Goal: Information Seeking & Learning: Learn about a topic

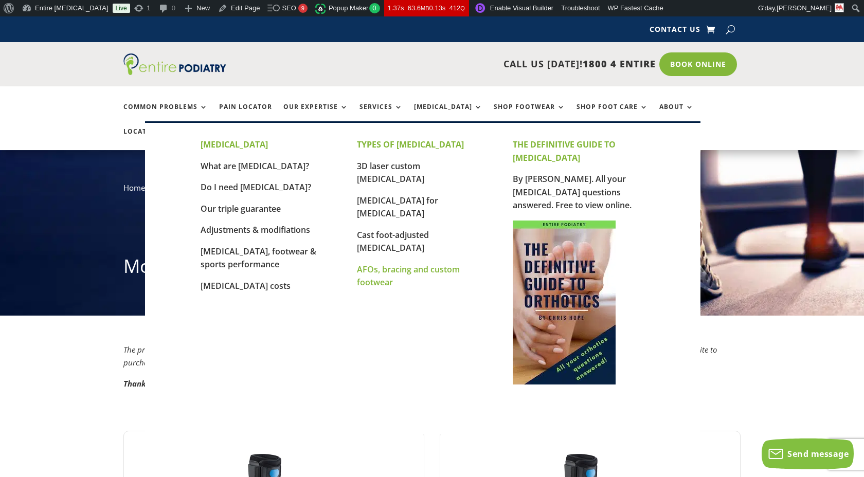
click at [380, 264] on link "AFOs, bracing and custom footwear" at bounding box center [408, 276] width 103 height 25
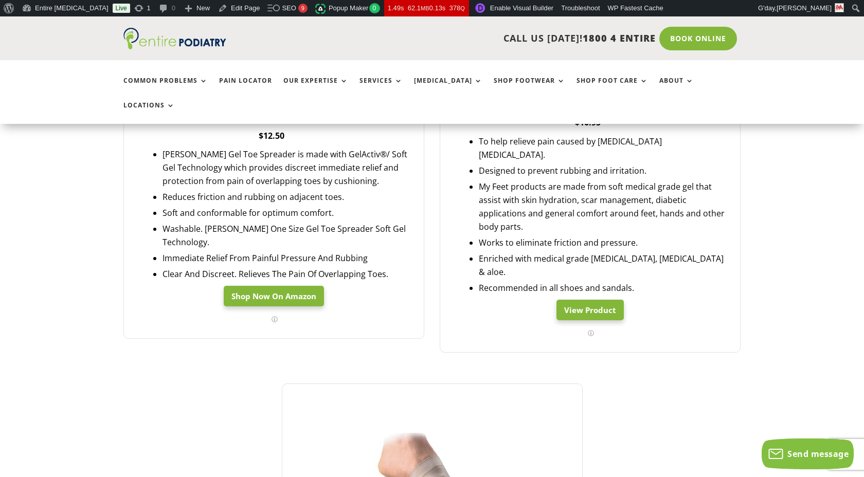
scroll to position [962, 0]
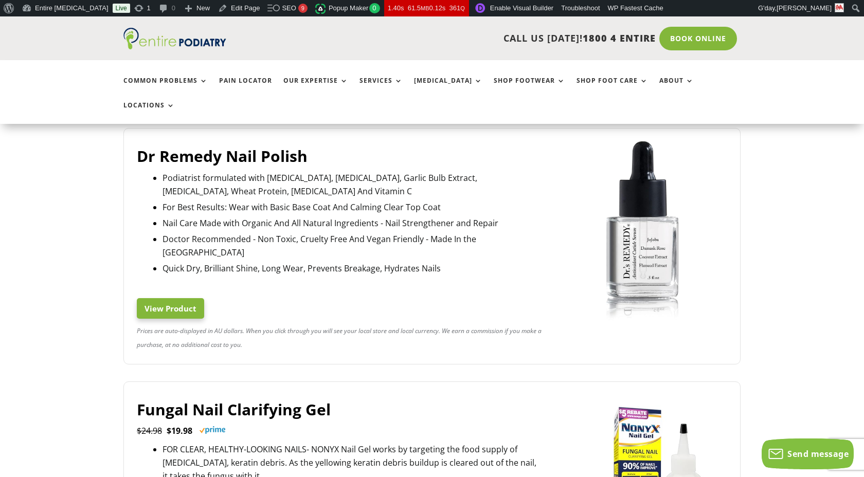
scroll to position [296, 0]
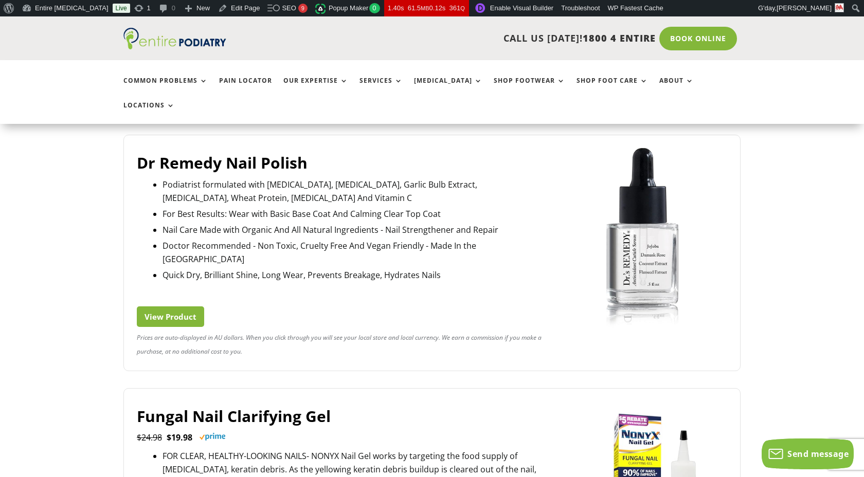
click at [163, 307] on link "View Product" at bounding box center [170, 317] width 67 height 21
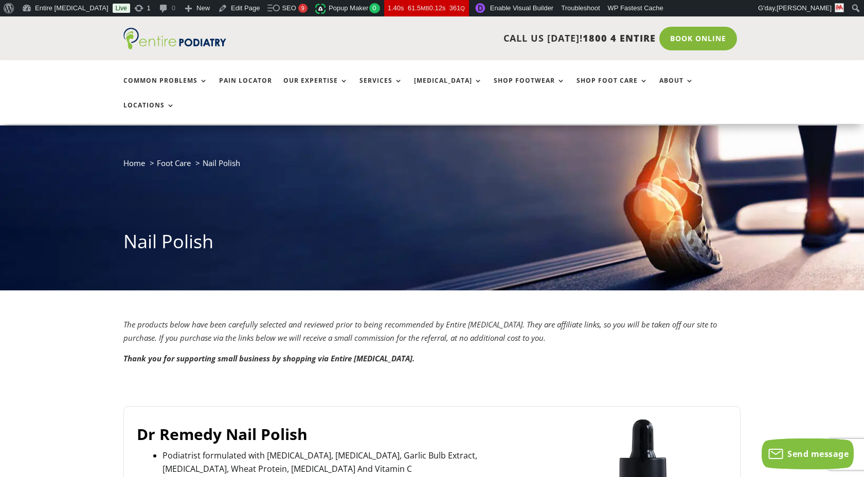
scroll to position [546, 0]
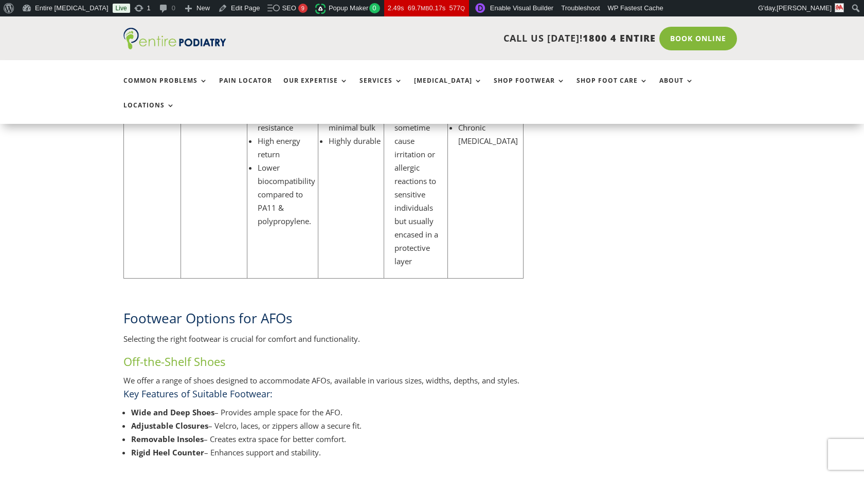
scroll to position [2554, 0]
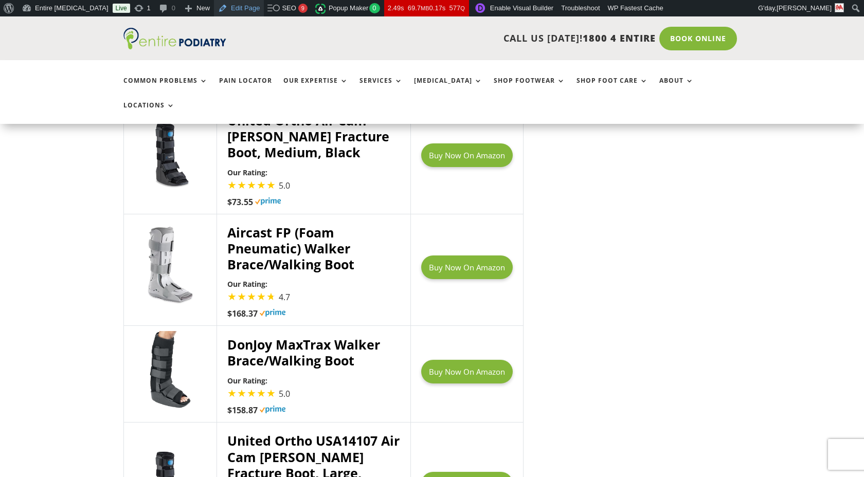
click at [214, 7] on link "Edit Page" at bounding box center [239, 8] width 50 height 16
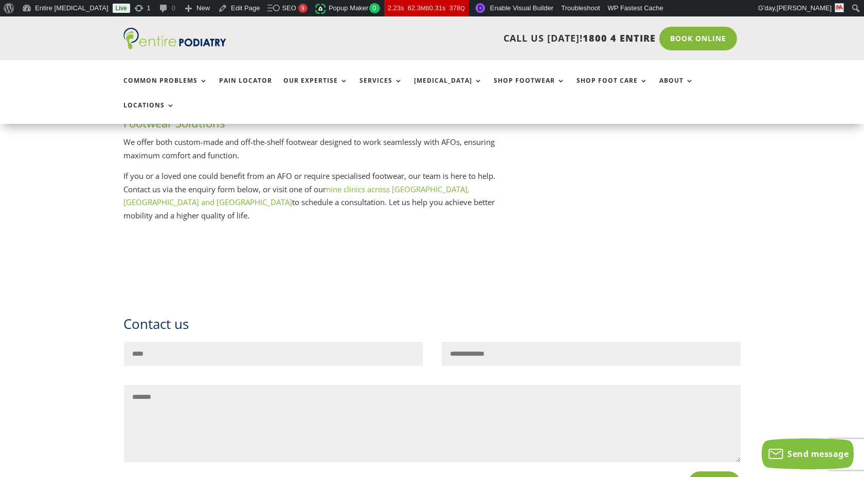
scroll to position [2418, 0]
